Goal: Information Seeking & Learning: Find specific fact

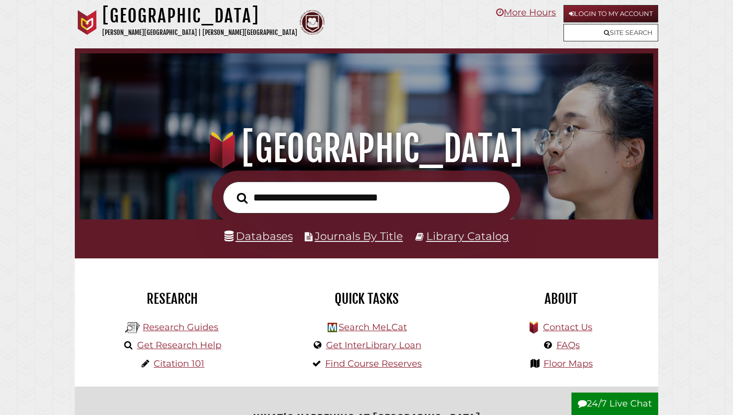
scroll to position [190, 569]
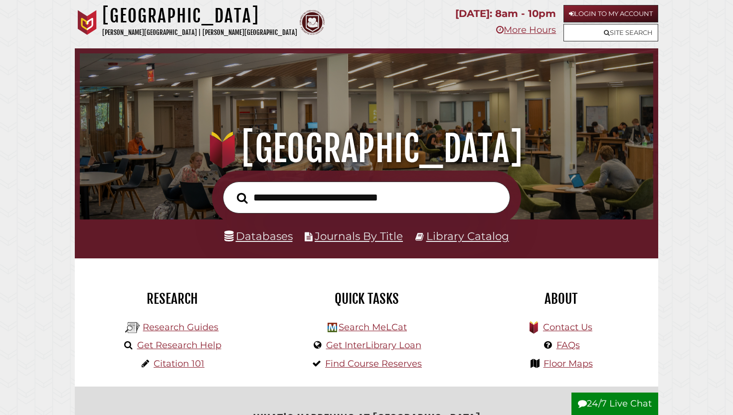
scroll to position [190, 569]
click at [305, 198] on input "text" at bounding box center [366, 198] width 287 height 32
type input "**********"
click at [232, 190] on button "Search" at bounding box center [242, 198] width 21 height 17
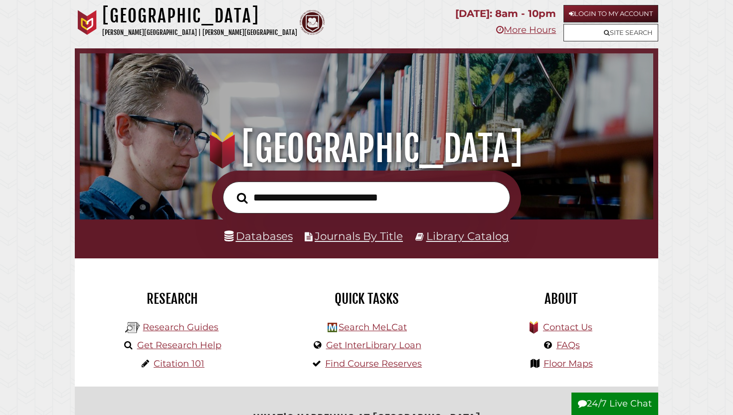
scroll to position [190, 569]
